Goal: Task Accomplishment & Management: Manage account settings

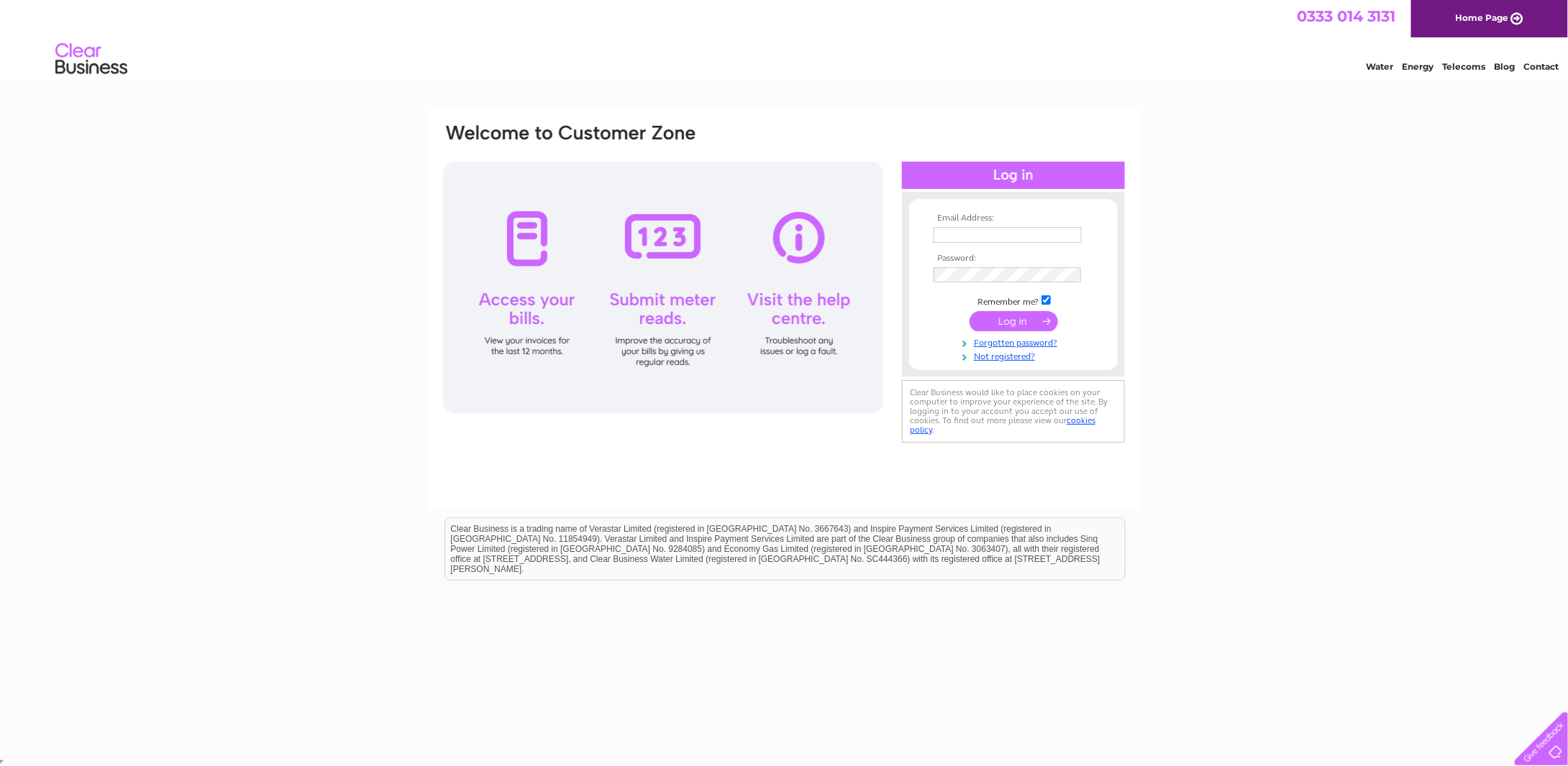
type input "[PERSON_NAME][EMAIL_ADDRESS][DOMAIN_NAME]"
click at [1012, 321] on input "submit" at bounding box center [1014, 322] width 89 height 21
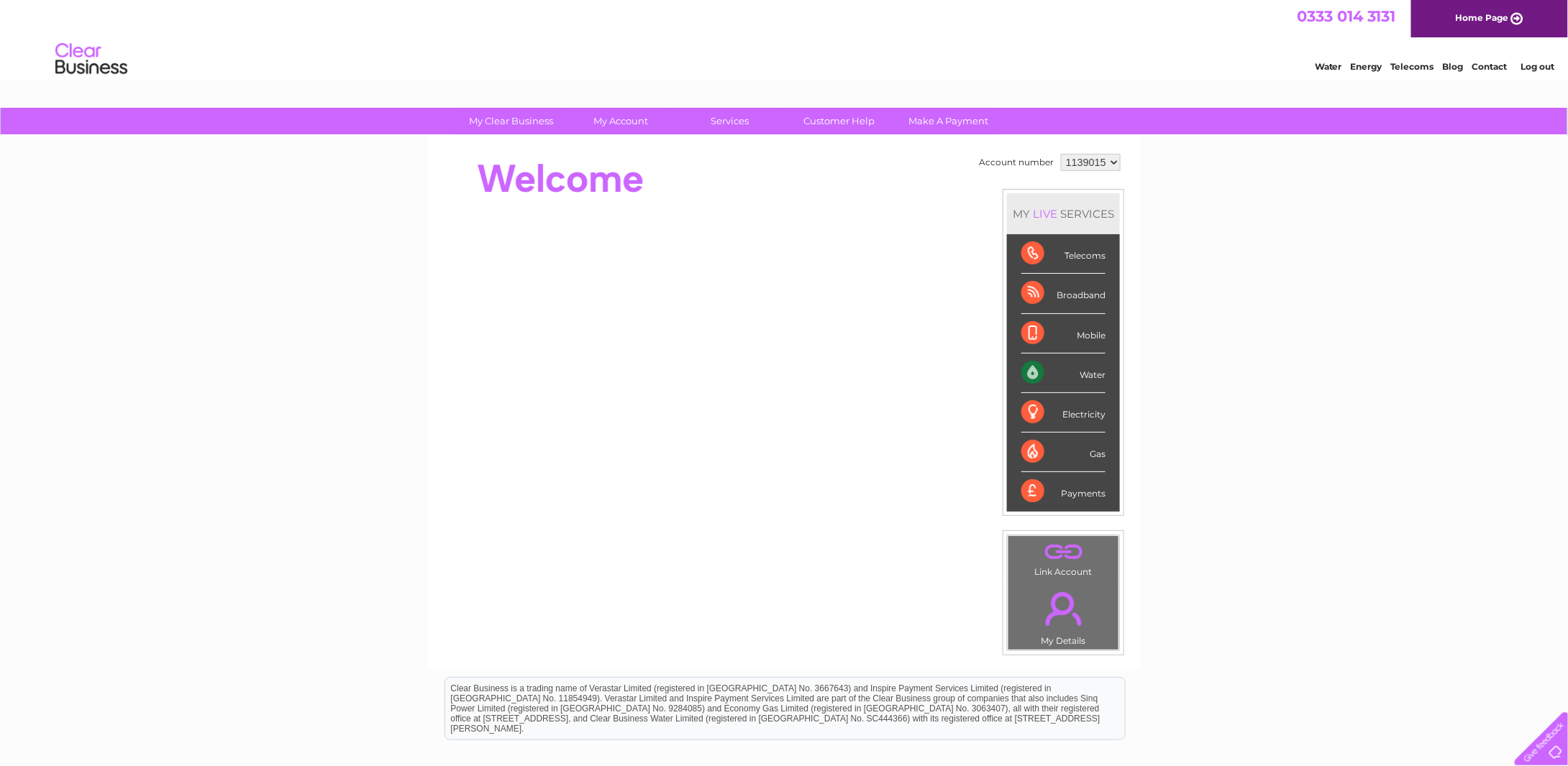
click at [1080, 172] on td "1139015" at bounding box center [1091, 162] width 67 height 24
click at [1080, 167] on select "1139015" at bounding box center [1091, 162] width 60 height 17
click at [1061, 154] on select "1139015" at bounding box center [1091, 162] width 60 height 17
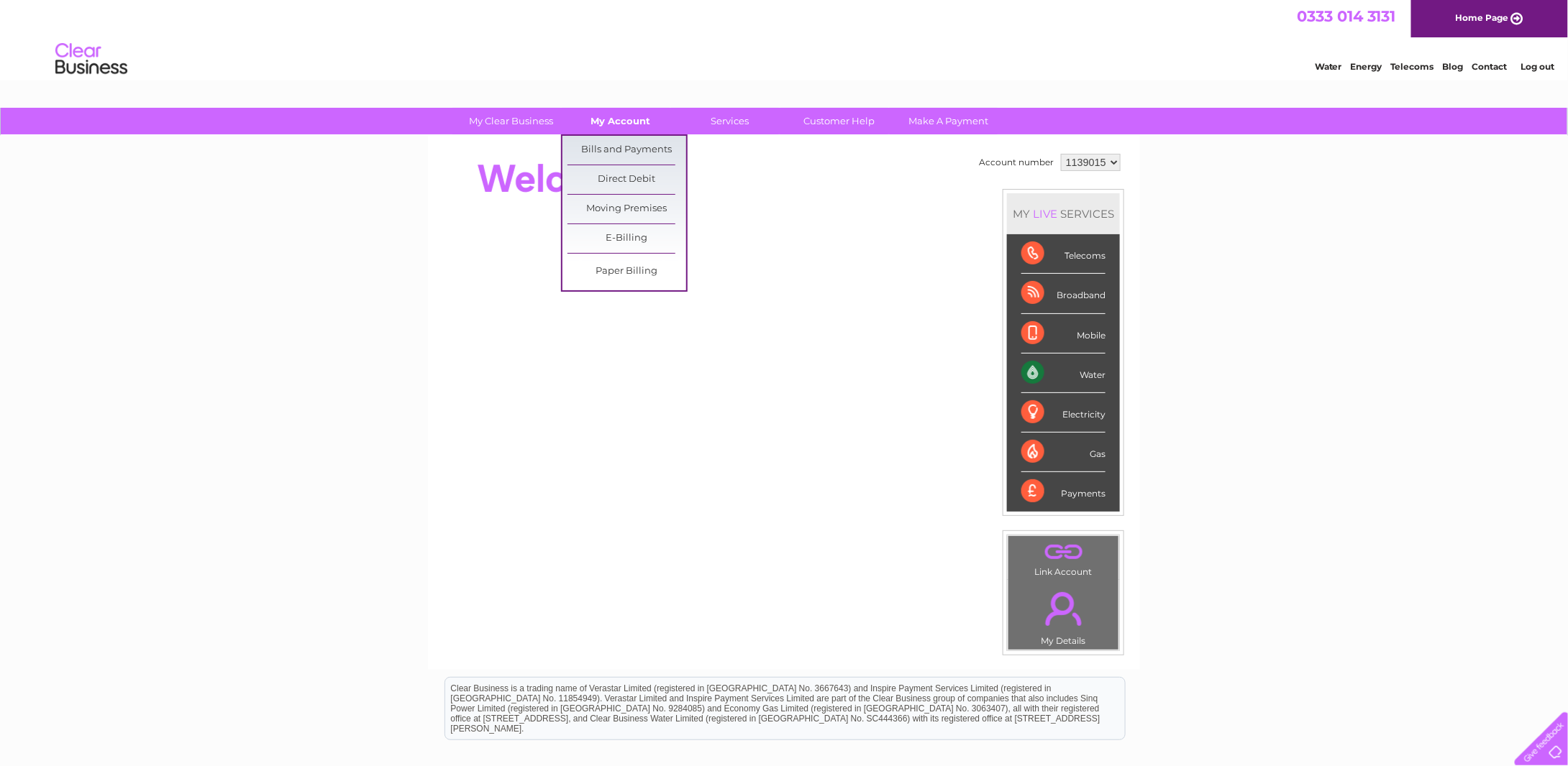
click at [612, 124] on link "My Account" at bounding box center [621, 121] width 119 height 27
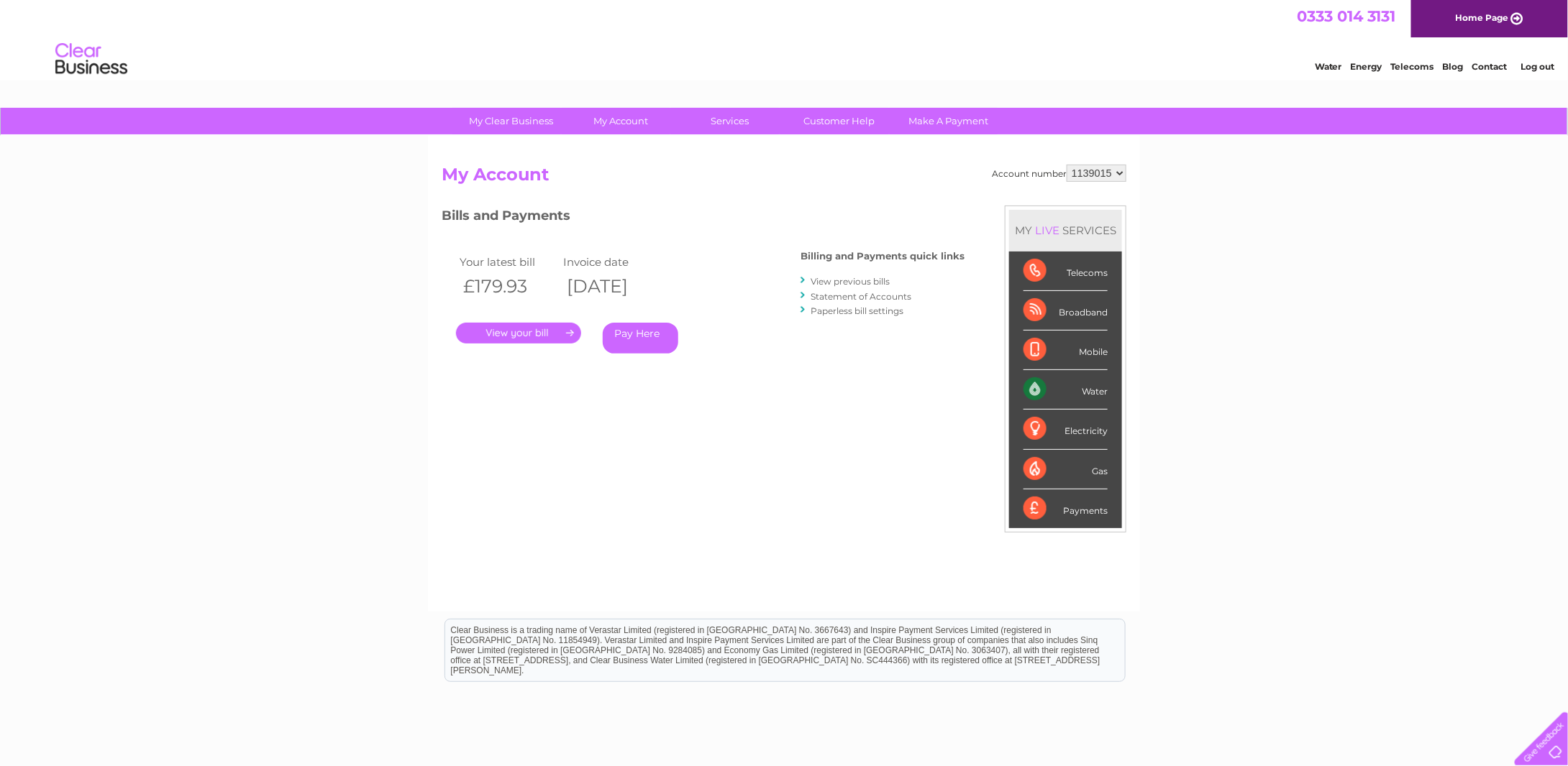
click at [519, 330] on link "." at bounding box center [519, 333] width 125 height 21
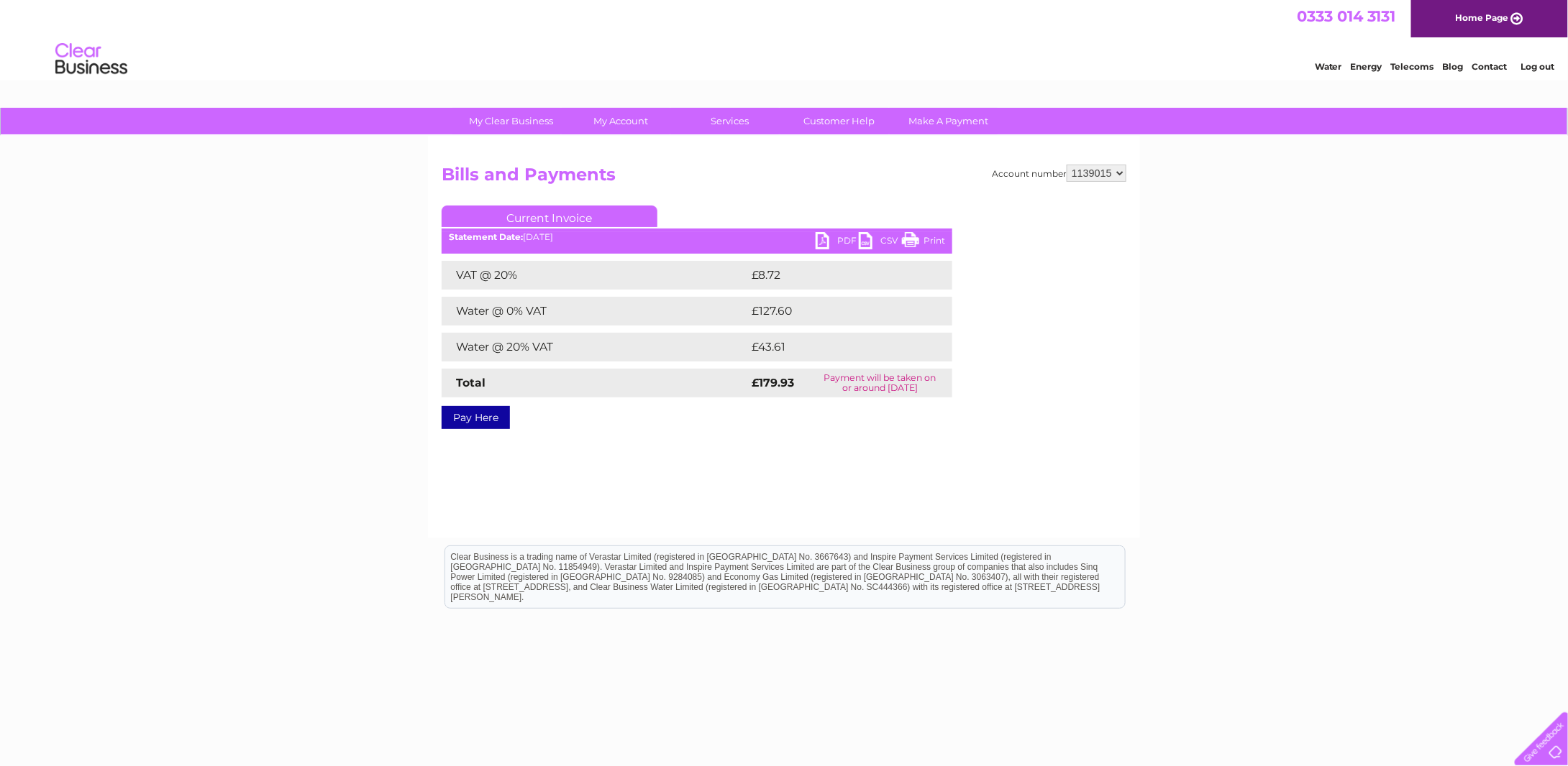
click at [823, 241] on link "PDF" at bounding box center [837, 243] width 43 height 21
